Goal: Task Accomplishment & Management: Complete application form

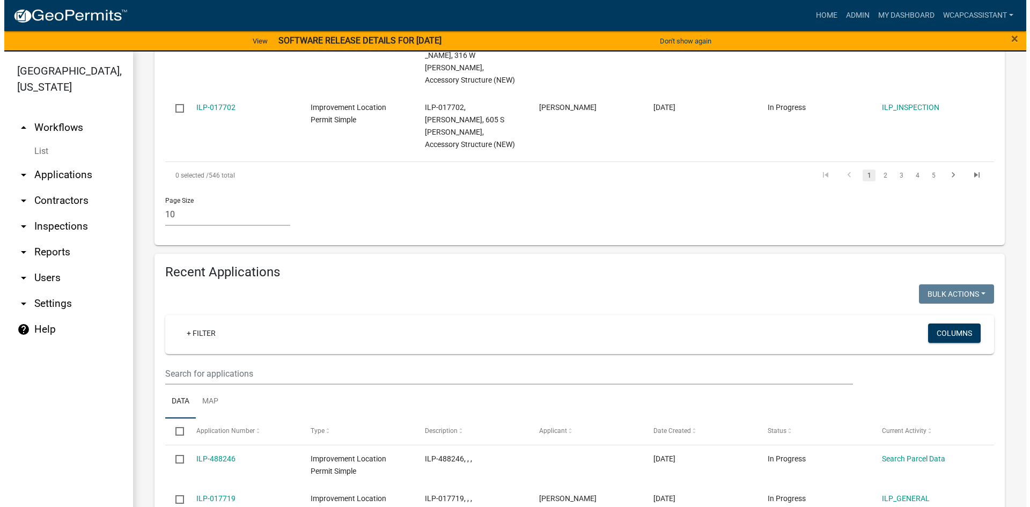
scroll to position [774, 0]
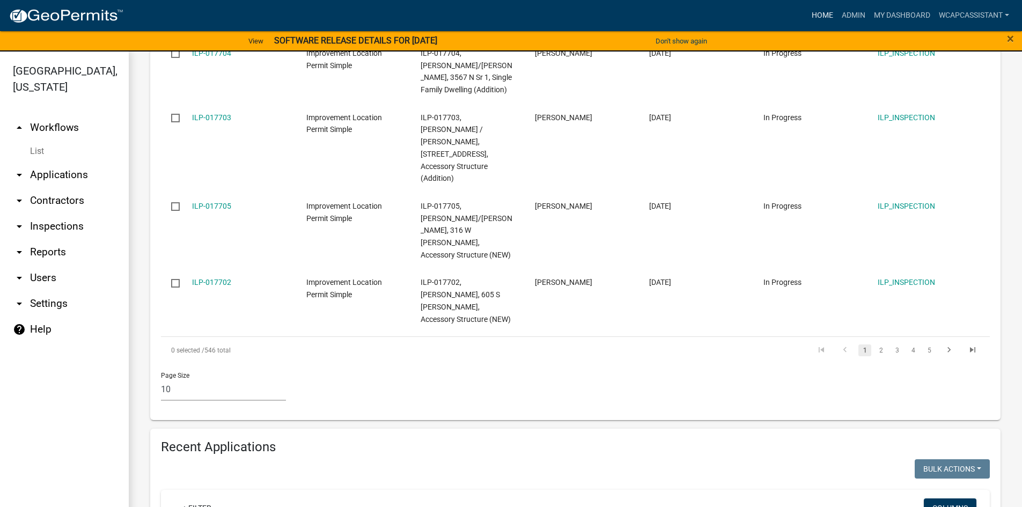
click at [821, 16] on link "Home" at bounding box center [822, 15] width 30 height 20
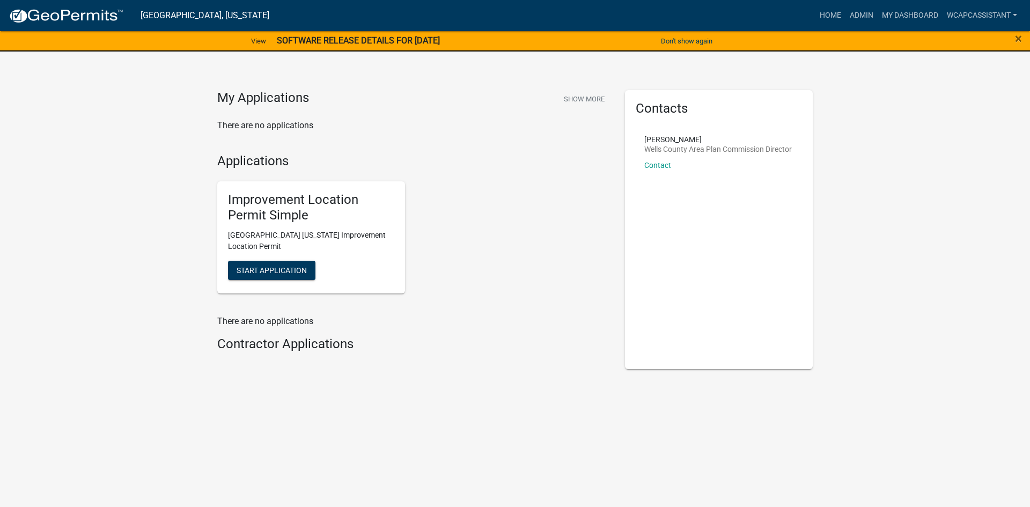
click at [281, 259] on div "Improvement Location Permit Simple [GEOGRAPHIC_DATA] [US_STATE] Improvement Loc…" at bounding box center [311, 237] width 188 height 112
click at [282, 273] on span "Start Application" at bounding box center [272, 269] width 70 height 9
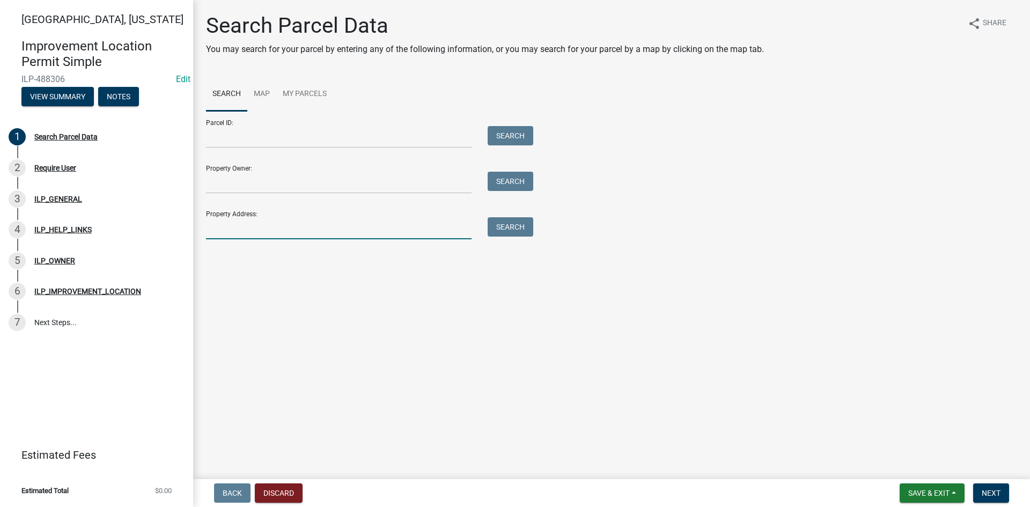
click at [249, 227] on input "Property Address:" at bounding box center [338, 228] width 265 height 22
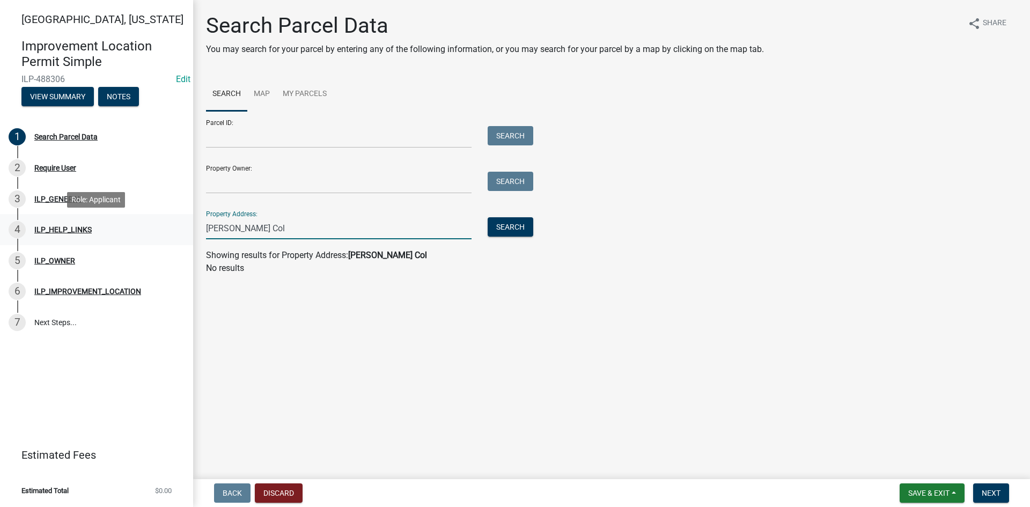
drag, startPoint x: 255, startPoint y: 227, endPoint x: 168, endPoint y: 227, distance: 86.9
click at [168, 227] on div "[GEOGRAPHIC_DATA], [US_STATE] Improvement Location Permit Simple ILP-488306 Edi…" at bounding box center [515, 253] width 1030 height 507
type input "[PERSON_NAME] Col"
click at [246, 183] on input "Property Owner:" at bounding box center [338, 183] width 265 height 22
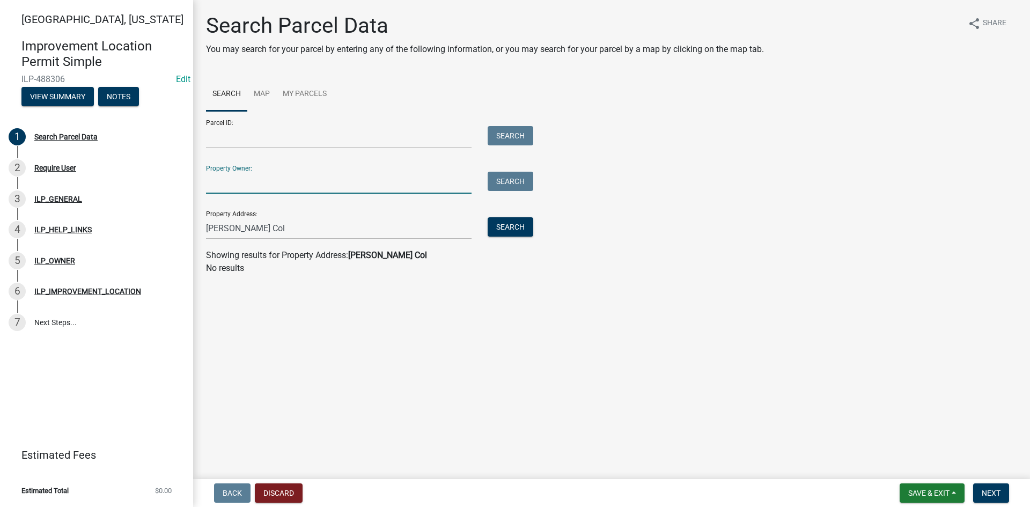
paste input "[PERSON_NAME] Col"
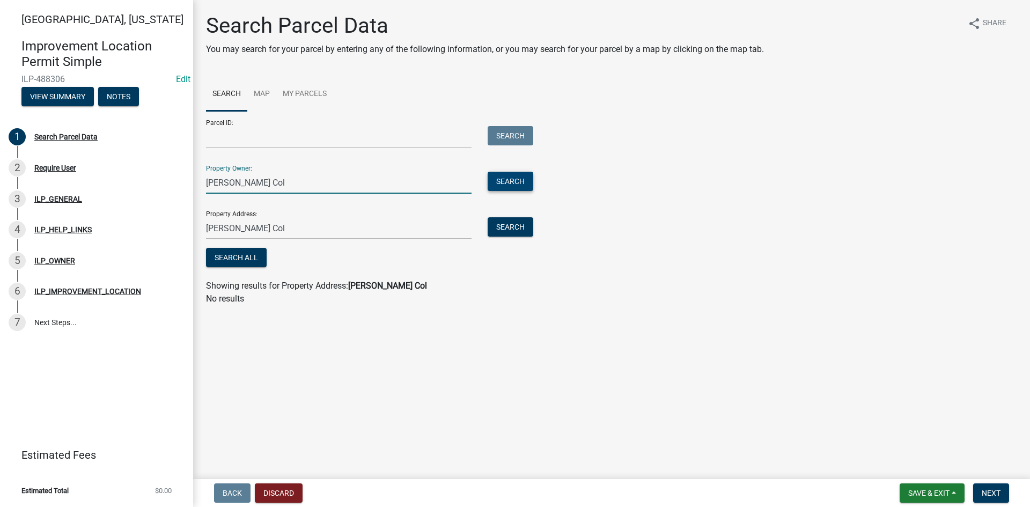
type input "[PERSON_NAME] Col"
click at [506, 181] on button "Search" at bounding box center [511, 181] width 46 height 19
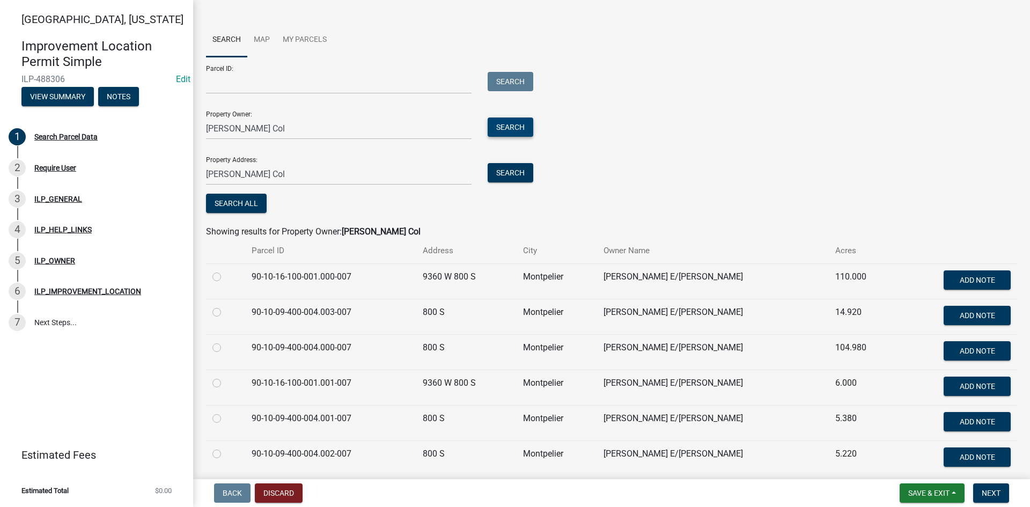
scroll to position [97, 0]
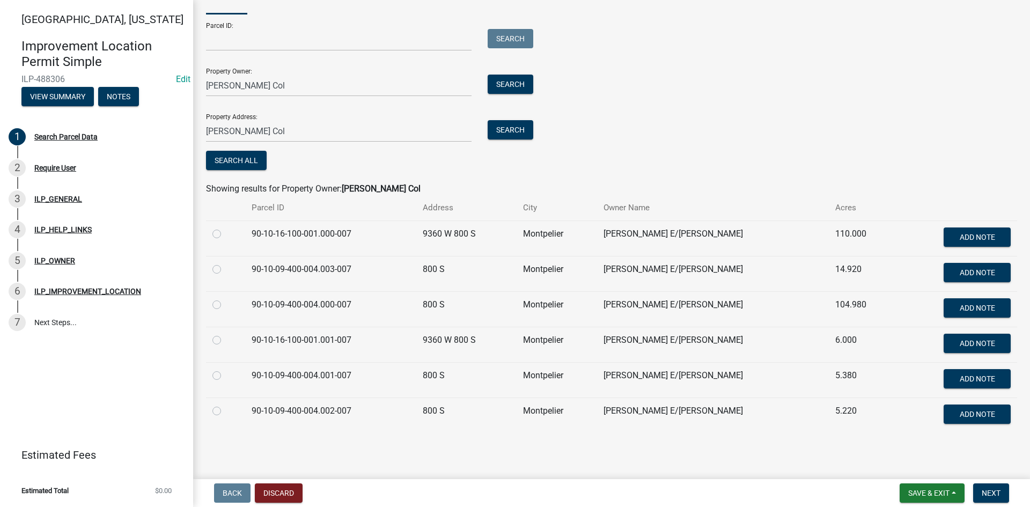
click at [225, 404] on label at bounding box center [225, 404] width 0 height 0
click at [225, 411] on input "radio" at bounding box center [228, 407] width 7 height 7
radio input "true"
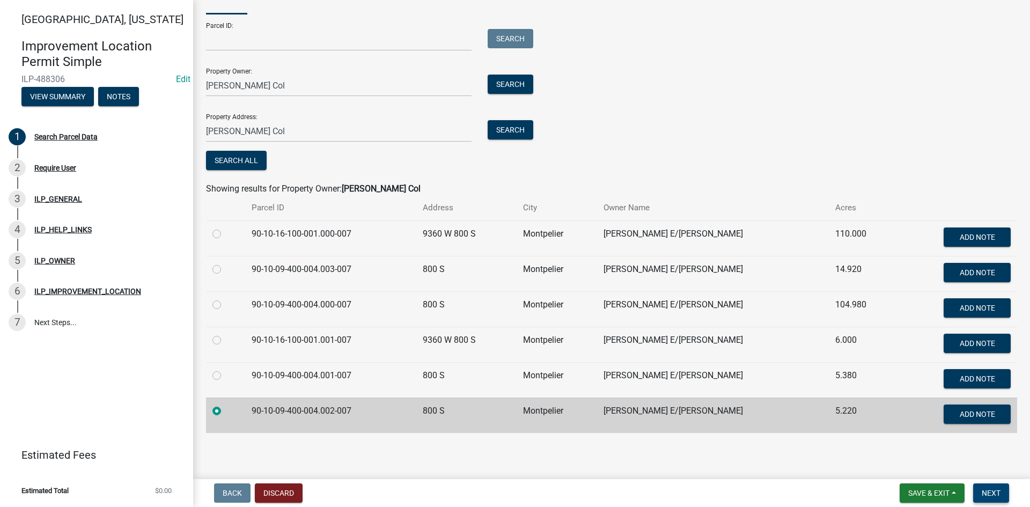
click at [983, 494] on span "Next" at bounding box center [990, 493] width 19 height 9
click at [926, 496] on span "Save & Exit" at bounding box center [928, 493] width 41 height 9
click at [916, 441] on button "Save" at bounding box center [921, 439] width 86 height 26
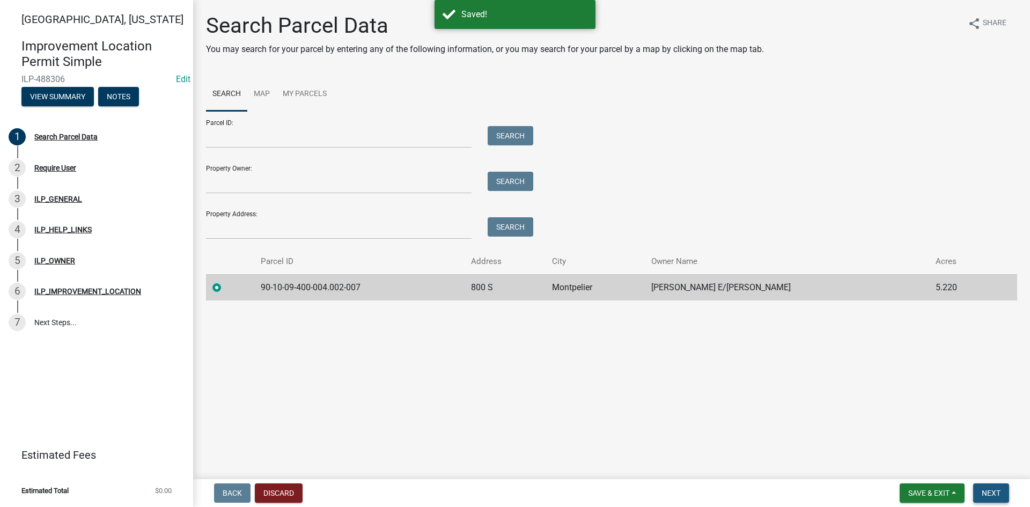
click at [991, 492] on span "Next" at bounding box center [990, 493] width 19 height 9
click at [987, 490] on span "Next" at bounding box center [990, 493] width 19 height 9
